Goal: Find specific page/section: Find specific page/section

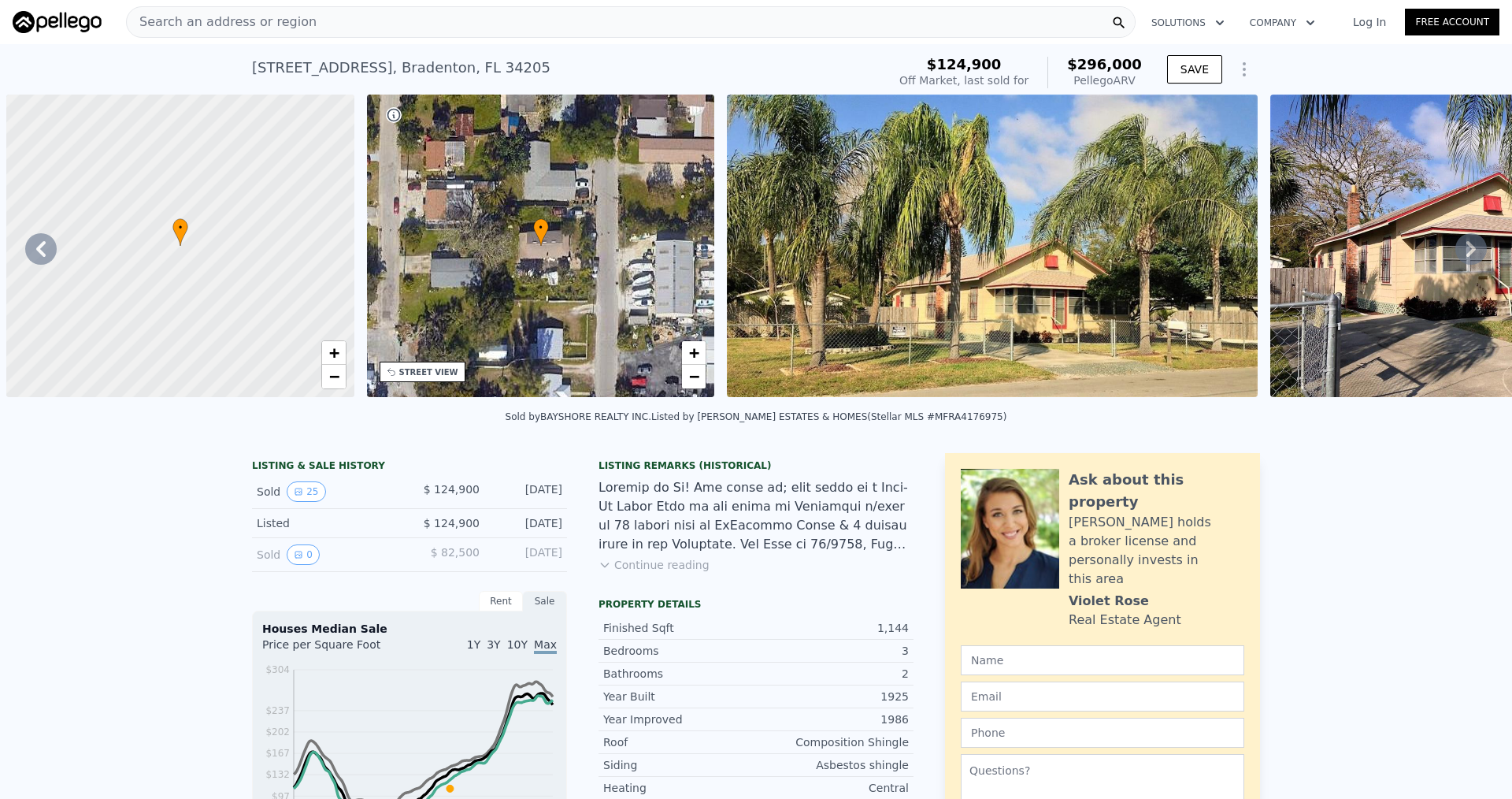
click at [299, 24] on div "Search an address or region" at bounding box center [631, 22] width 1010 height 32
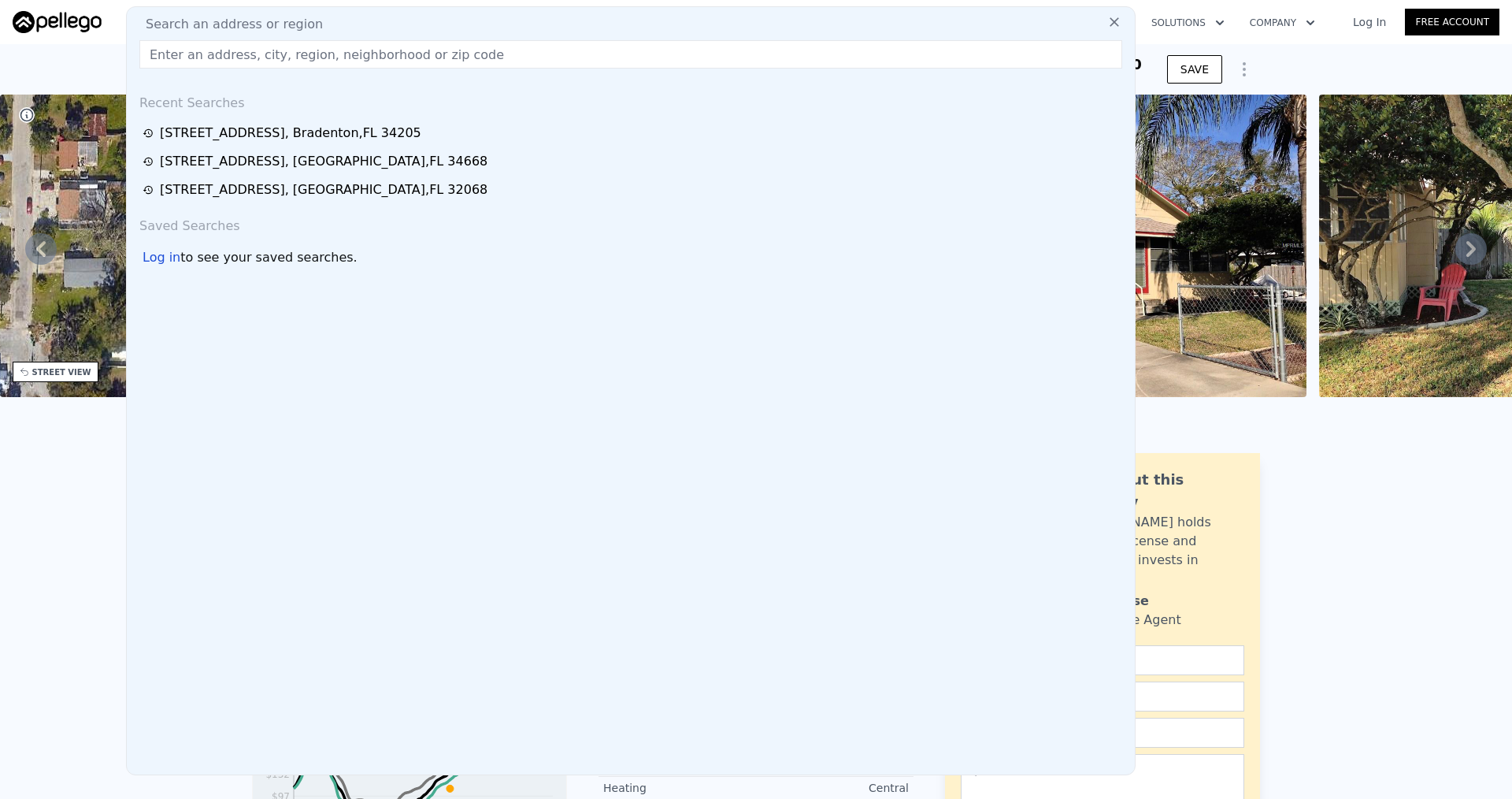
click at [273, 47] on input "text" at bounding box center [631, 54] width 983 height 29
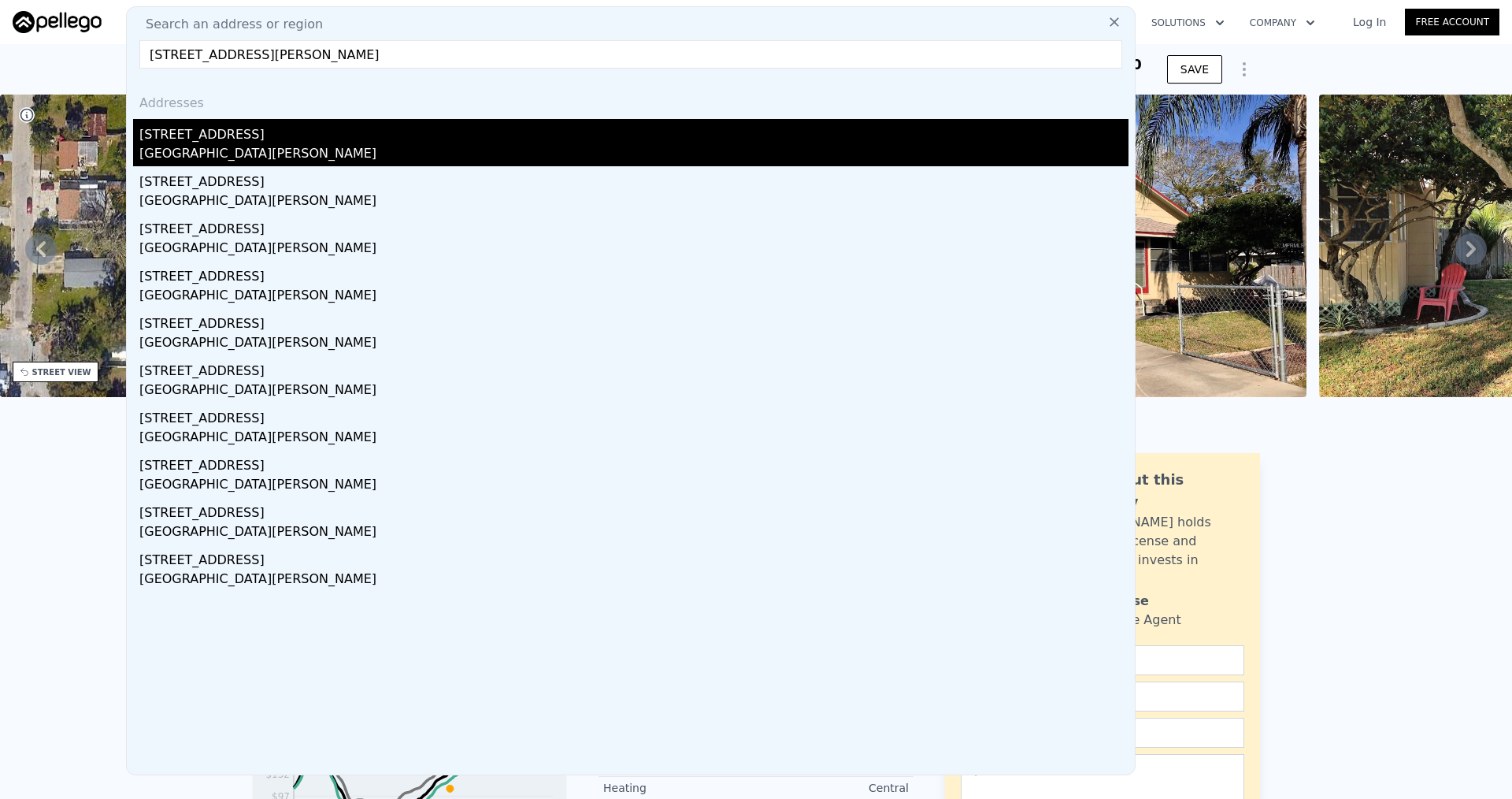
type input "[STREET_ADDRESS][PERSON_NAME]"
click at [221, 130] on div "[STREET_ADDRESS]" at bounding box center [633, 131] width 989 height 25
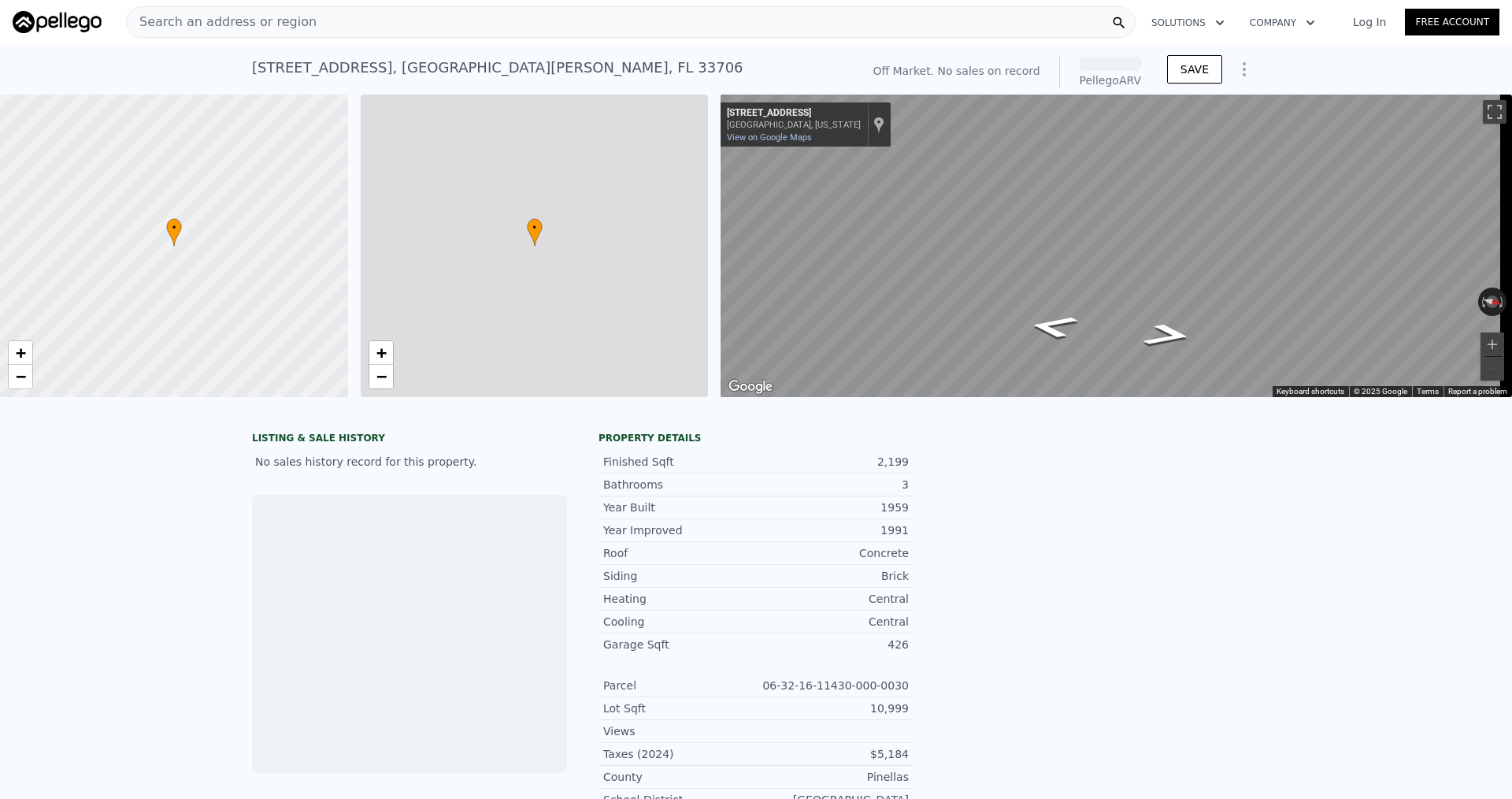
scroll to position [0, 7]
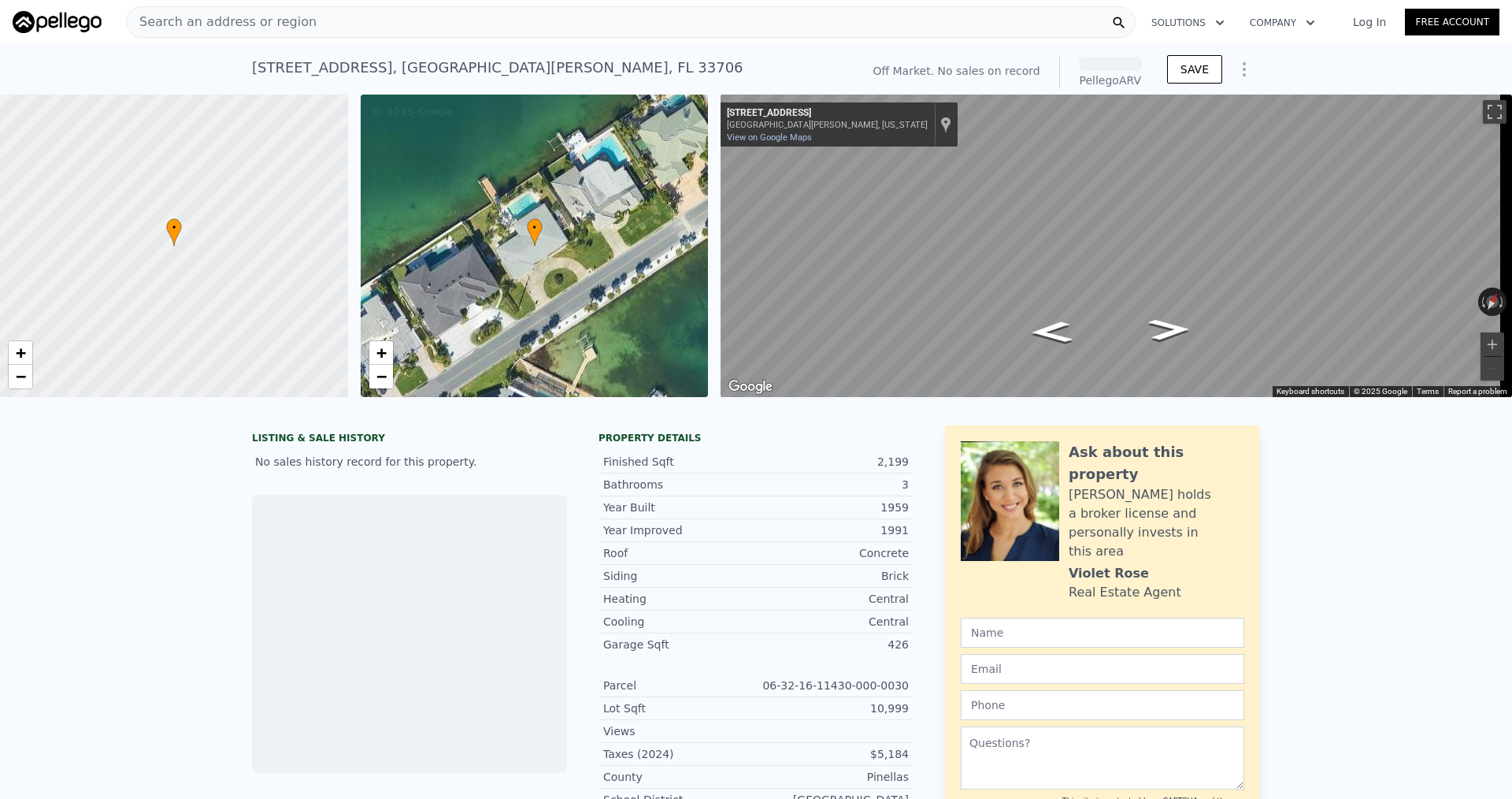
click at [279, 18] on span "Search an address or region" at bounding box center [222, 21] width 190 height 19
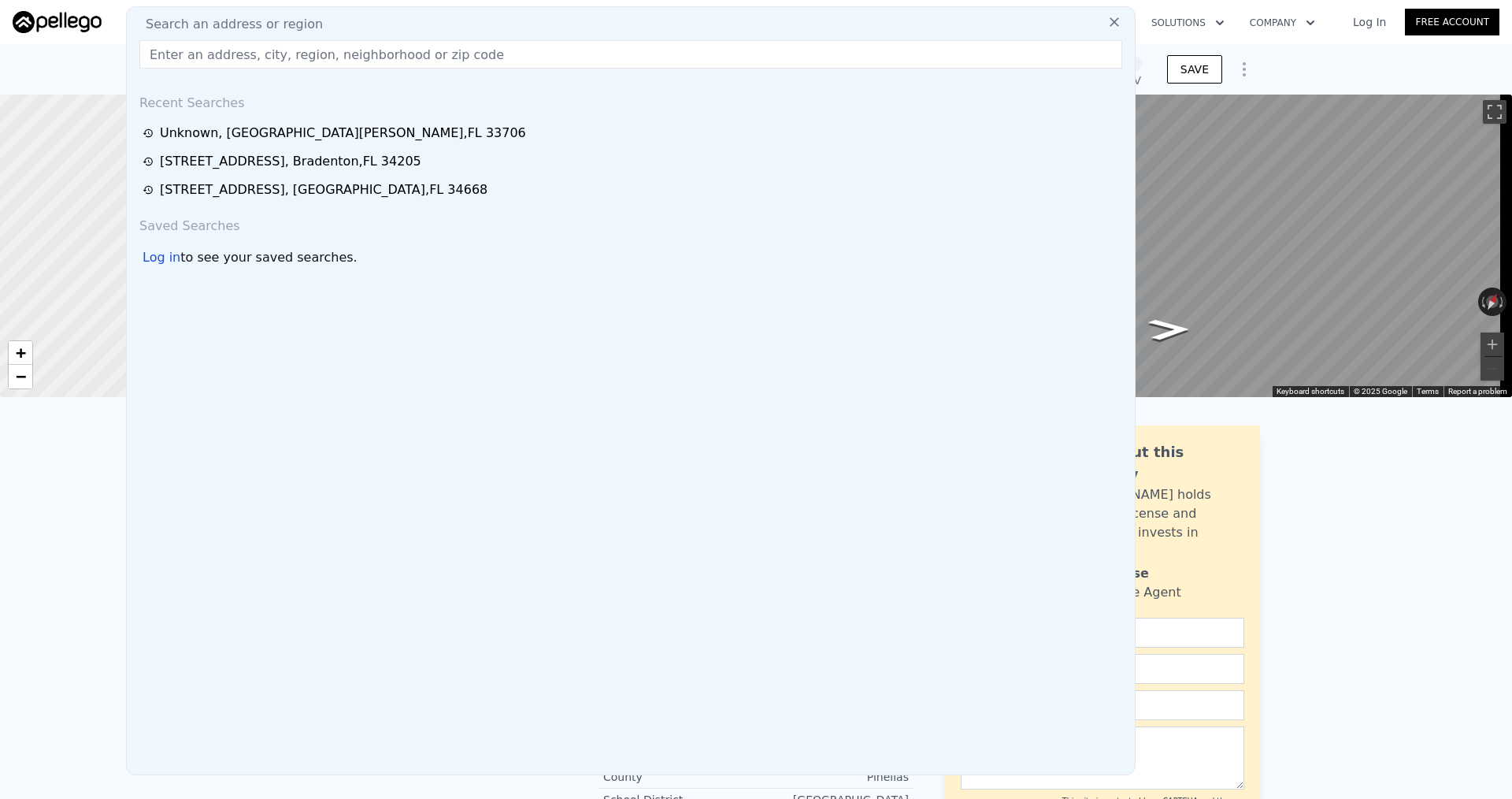
click at [249, 57] on input "text" at bounding box center [631, 54] width 983 height 29
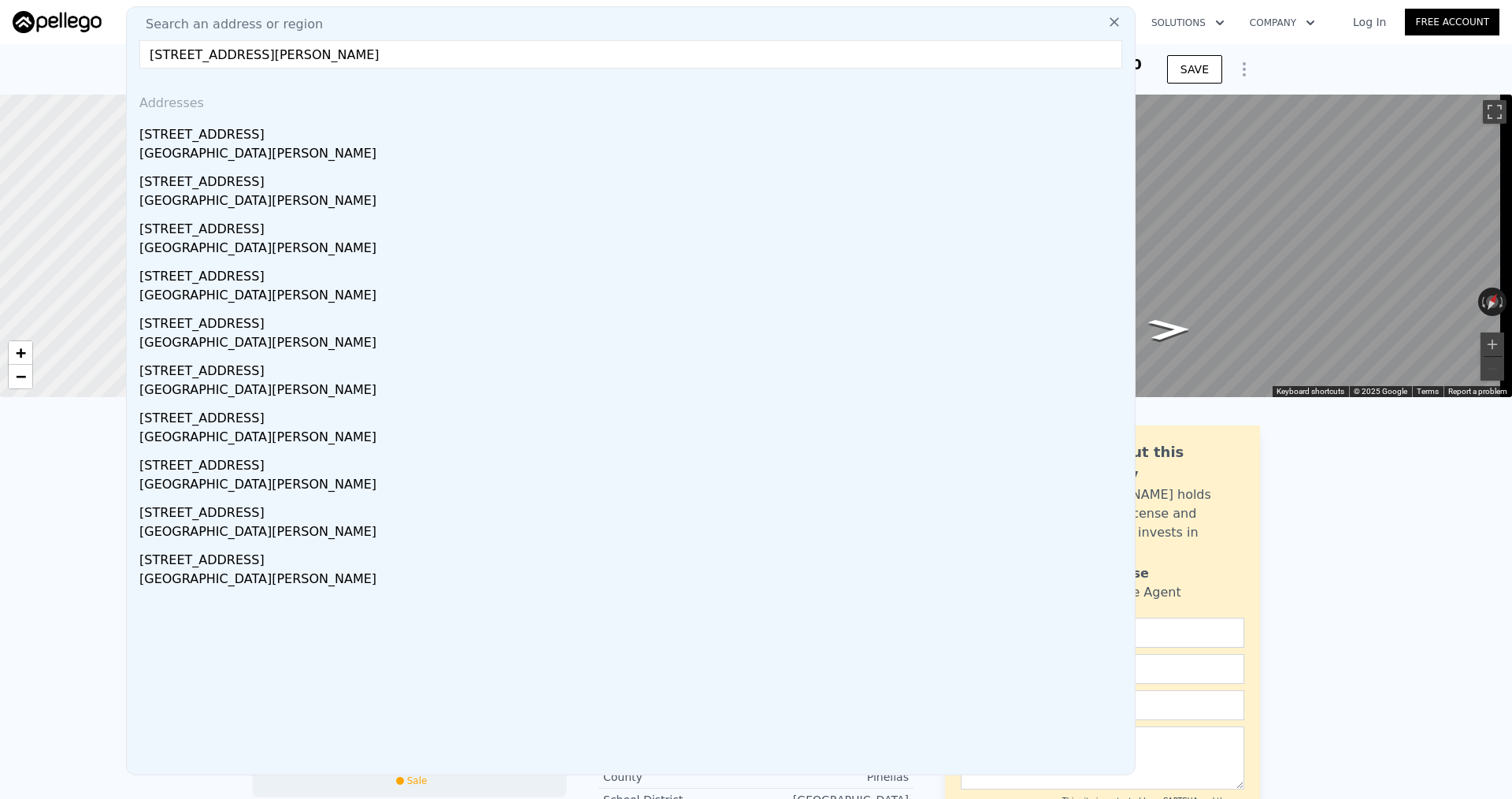
drag, startPoint x: 226, startPoint y: 56, endPoint x: 377, endPoint y: 64, distance: 151.2
click at [372, 64] on input "[STREET_ADDRESS][PERSON_NAME]" at bounding box center [631, 54] width 983 height 29
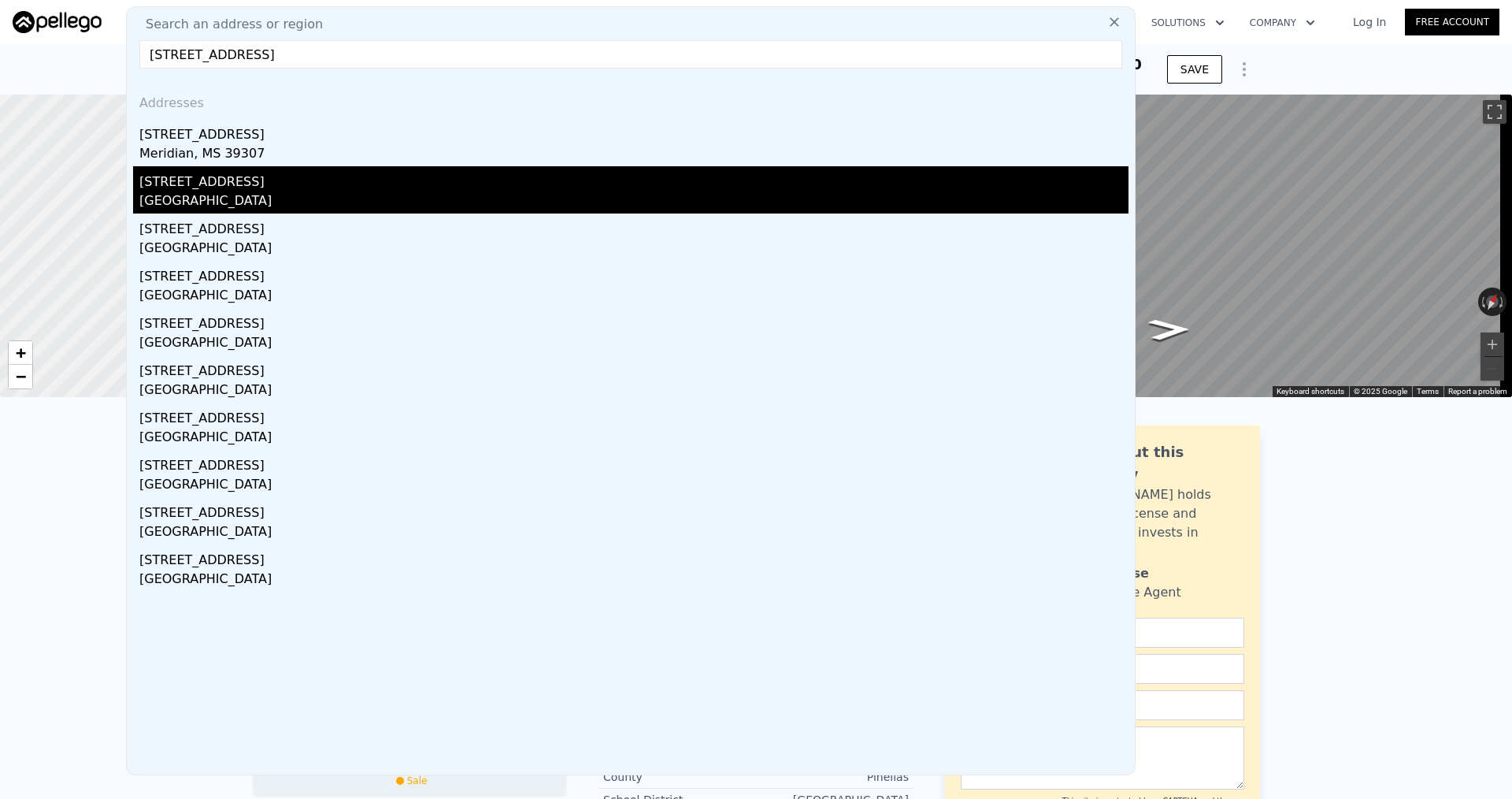
type input "[STREET_ADDRESS]"
click at [276, 208] on div "[GEOGRAPHIC_DATA]" at bounding box center [633, 202] width 989 height 22
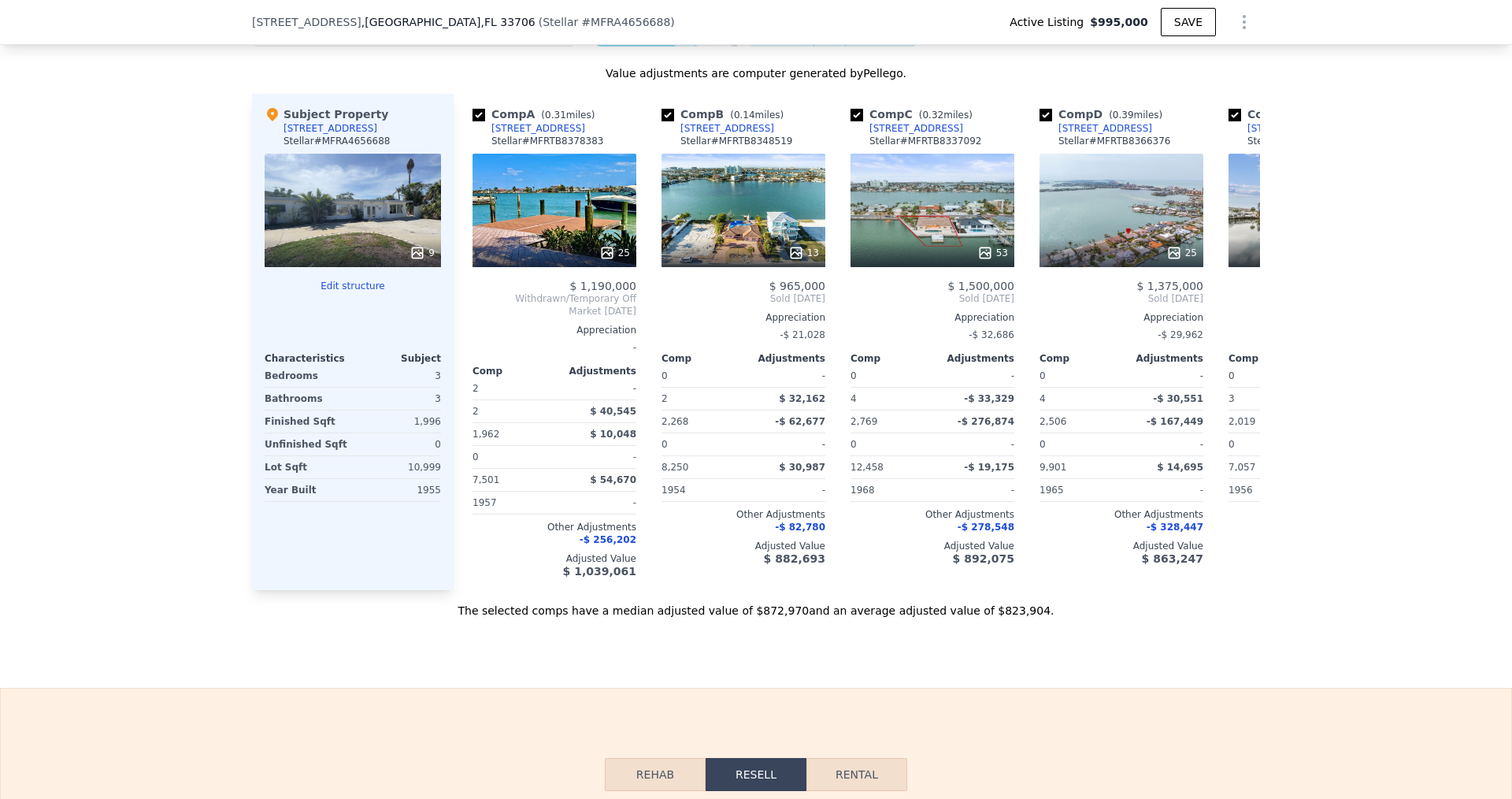
scroll to position [1649, 0]
